Goal: Navigation & Orientation: Find specific page/section

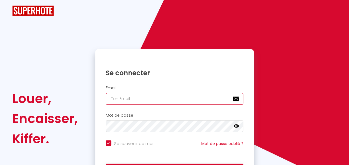
click at [182, 97] on input "email" at bounding box center [175, 99] width 138 height 12
type input "[EMAIL_ADDRESS][DOMAIN_NAME]"
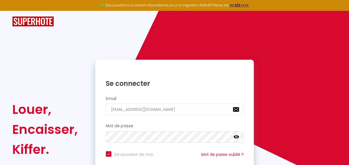
click at [234, 137] on icon at bounding box center [237, 136] width 6 height 3
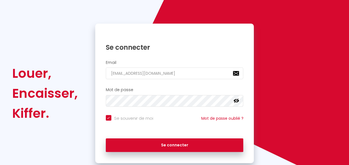
scroll to position [50, 0]
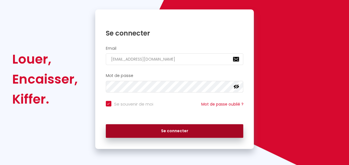
click at [184, 135] on button "Se connecter" at bounding box center [175, 131] width 138 height 14
checkbox input "true"
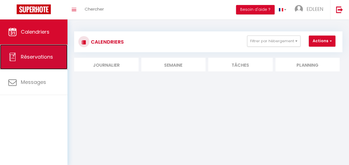
click at [45, 63] on link "Réservations" at bounding box center [34, 56] width 68 height 25
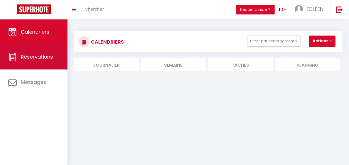
select select "not_cancelled"
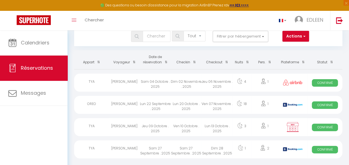
scroll to position [4, 0]
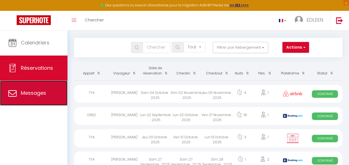
click at [47, 104] on link "Messages" at bounding box center [34, 93] width 68 height 25
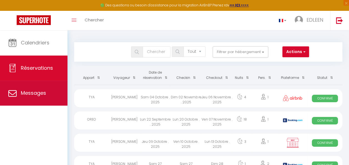
select select "message"
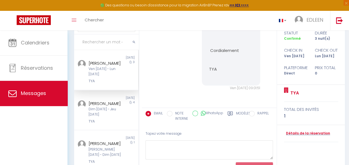
scroll to position [61, 0]
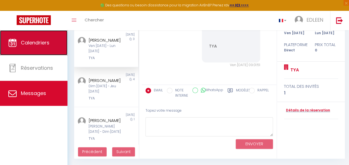
click at [38, 49] on link "Calendriers" at bounding box center [34, 42] width 68 height 25
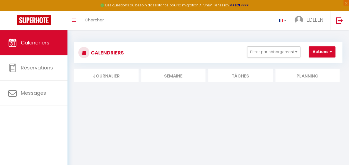
click at [313, 78] on li "Planning" at bounding box center [308, 76] width 64 height 14
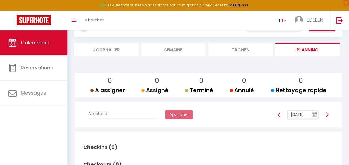
scroll to position [26, 0]
click at [238, 51] on li "Tâches" at bounding box center [240, 50] width 64 height 14
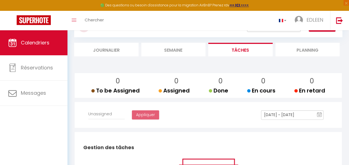
select select
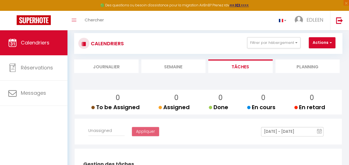
scroll to position [8, 0]
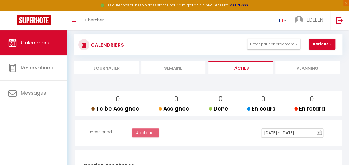
click at [170, 73] on li "Semaine" at bounding box center [173, 68] width 64 height 14
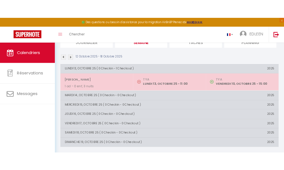
scroll to position [42, 0]
